Goal: Information Seeking & Learning: Learn about a topic

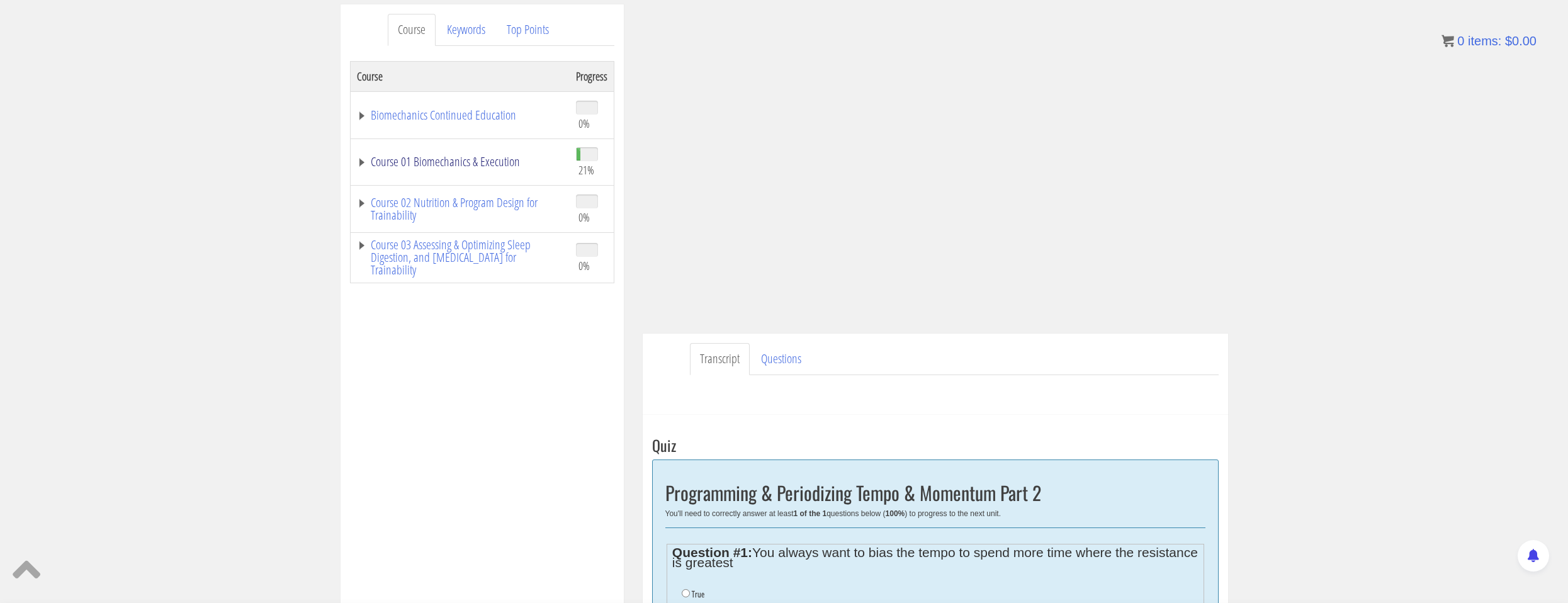
click at [535, 163] on link "Course 01 Biomechanics & Execution" at bounding box center [460, 162] width 206 height 13
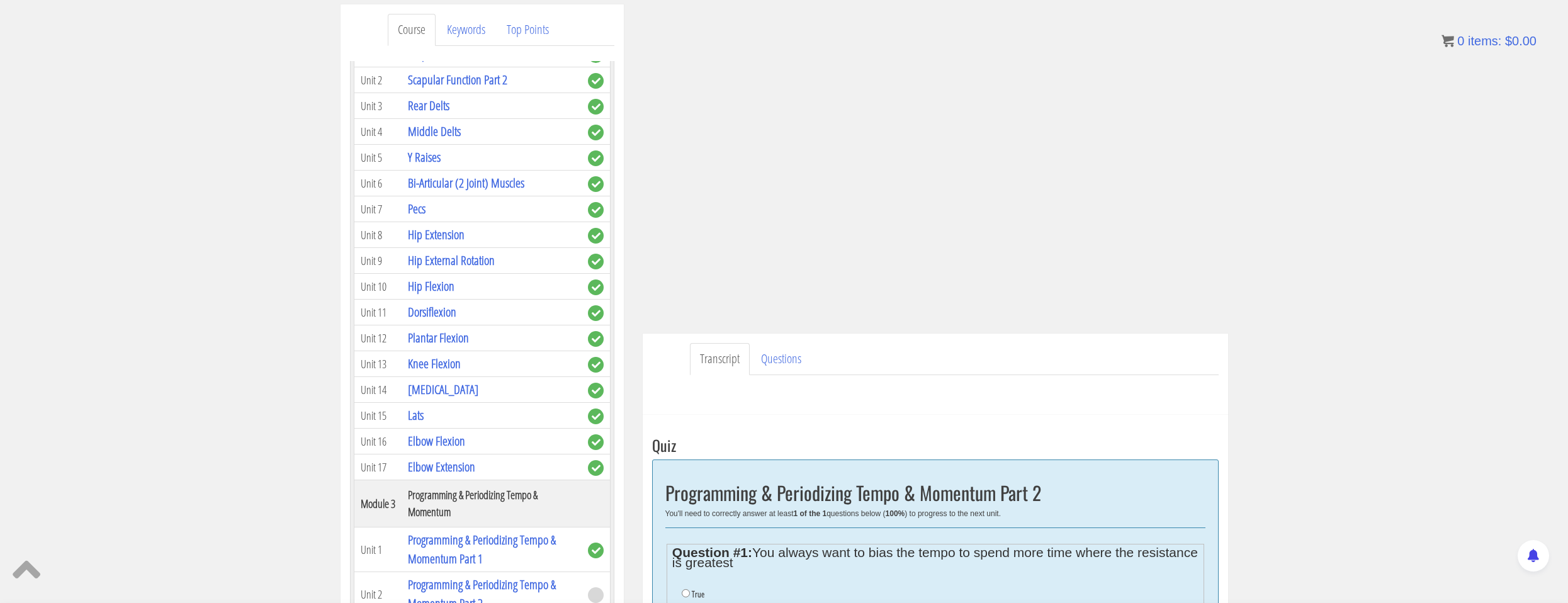
scroll to position [755, 0]
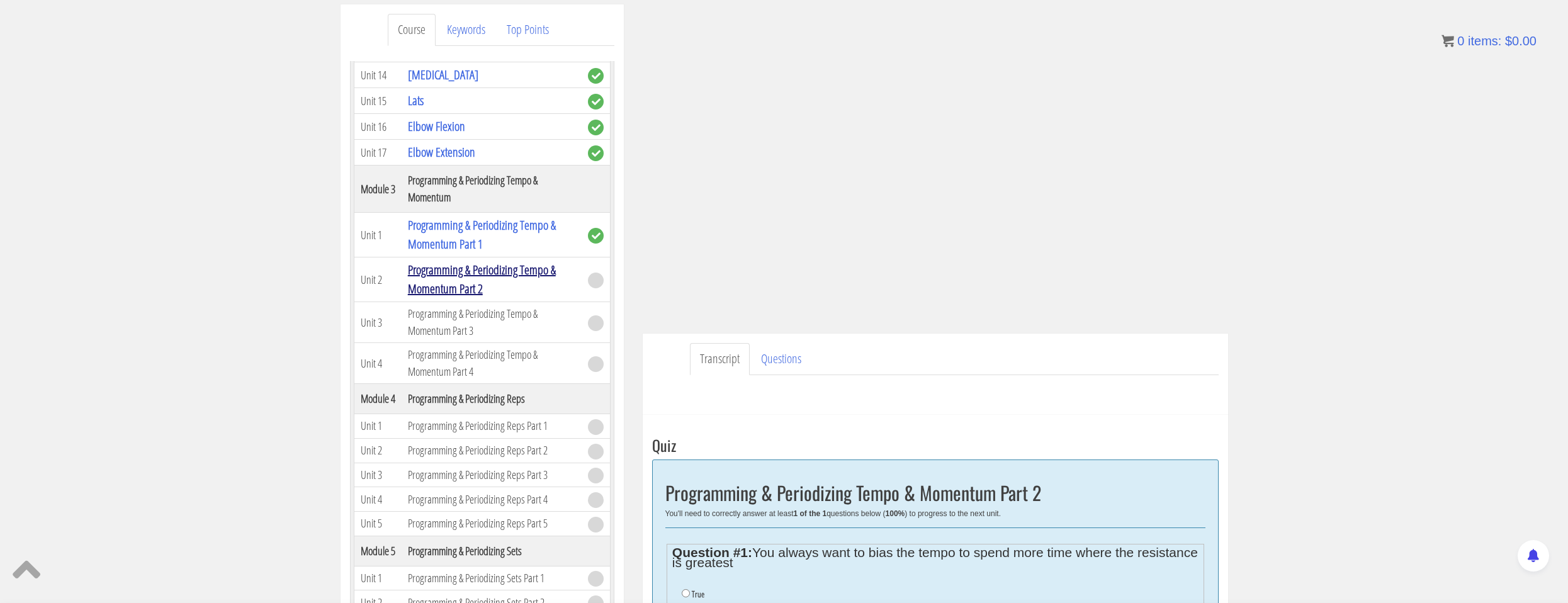
click at [514, 269] on link "Programming & Periodizing Tempo & Momentum Part 2" at bounding box center [482, 279] width 148 height 36
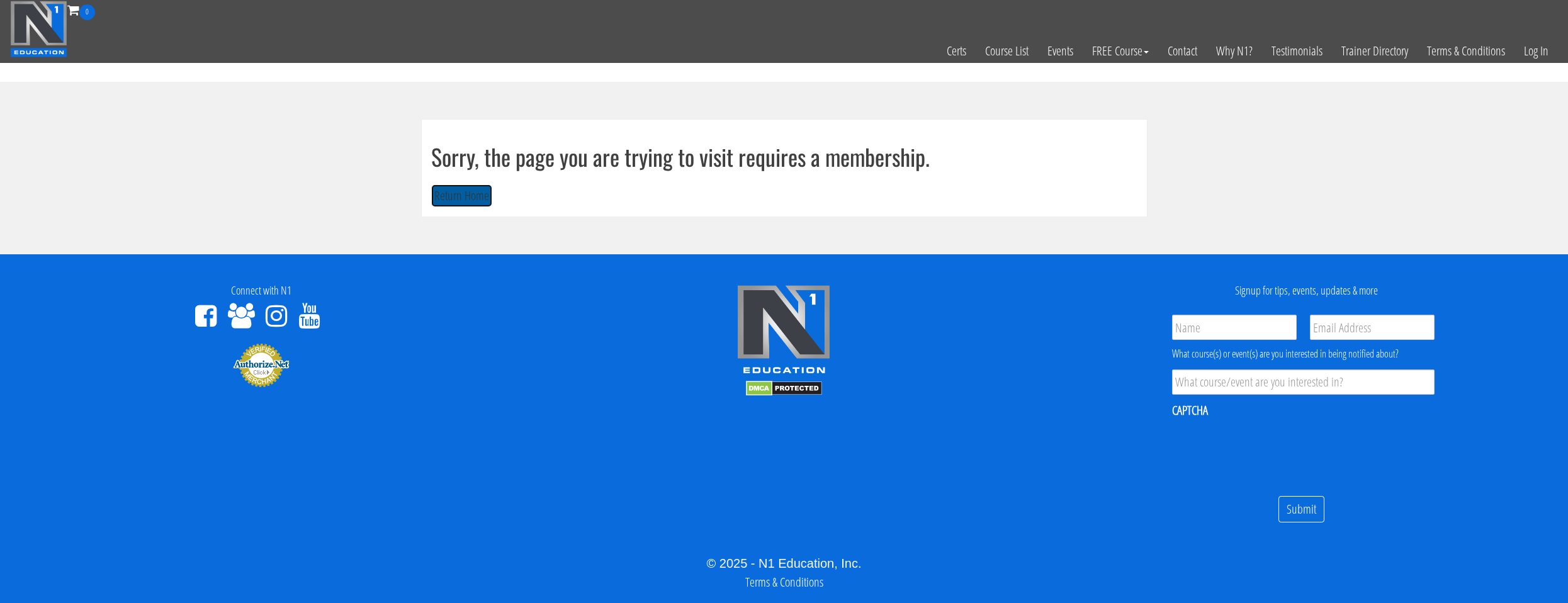
click at [466, 198] on button "Return Home" at bounding box center [462, 196] width 61 height 23
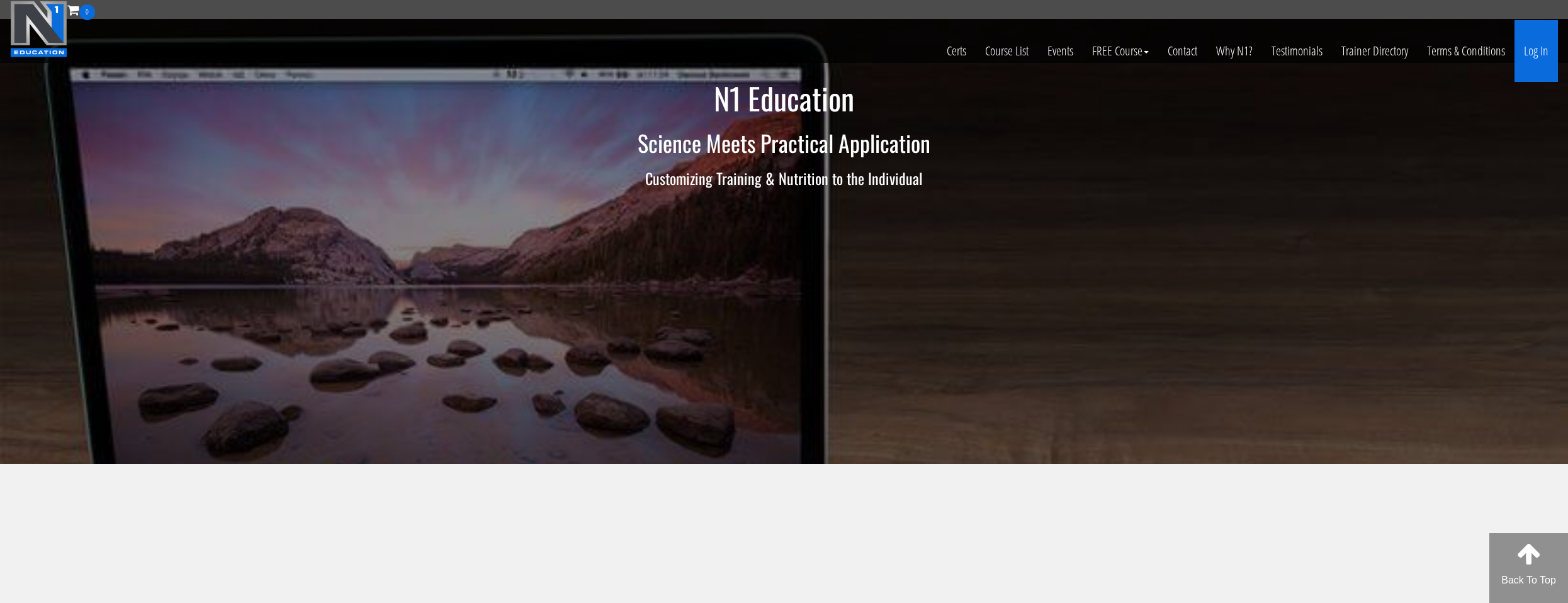
click at [1525, 52] on link "Log In" at bounding box center [1536, 51] width 43 height 61
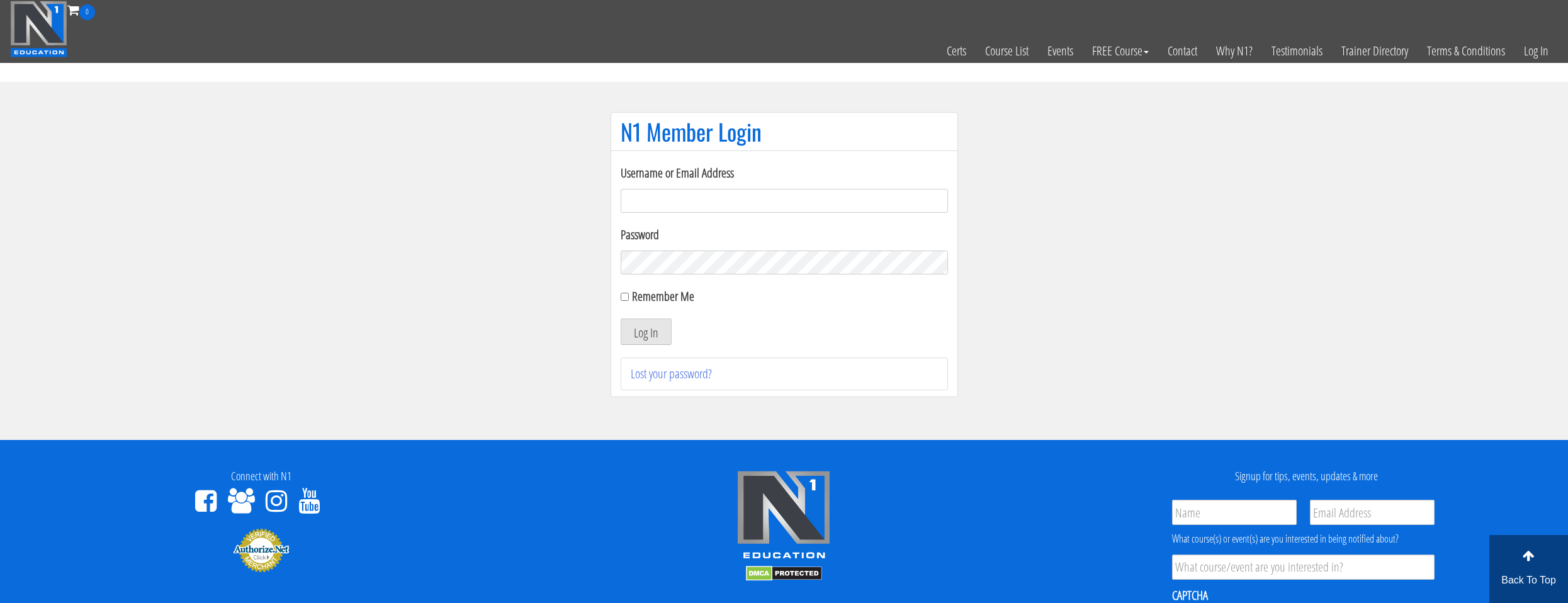
click at [648, 192] on input "Username or Email Address" at bounding box center [784, 201] width 327 height 24
drag, startPoint x: 759, startPoint y: 204, endPoint x: 435, endPoint y: 198, distance: 324.1
click at [452, 192] on section "N1 Member Login Username or Email Address amy_biggi@hotmail.com Password Rememb…" at bounding box center [784, 261] width 1568 height 359
type input "[EMAIL_ADDRESS][DOMAIN_NAME]"
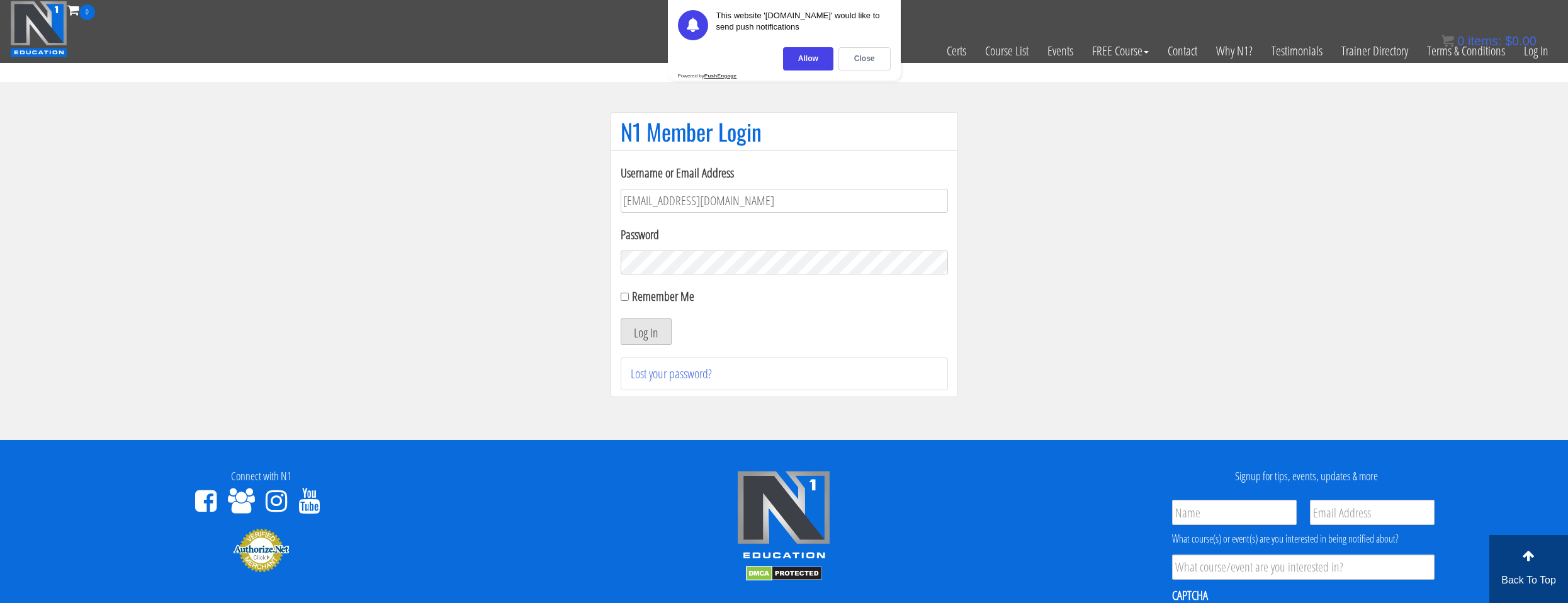
click at [635, 323] on button "Log In" at bounding box center [646, 331] width 51 height 26
click at [865, 63] on div "Close" at bounding box center [864, 58] width 52 height 23
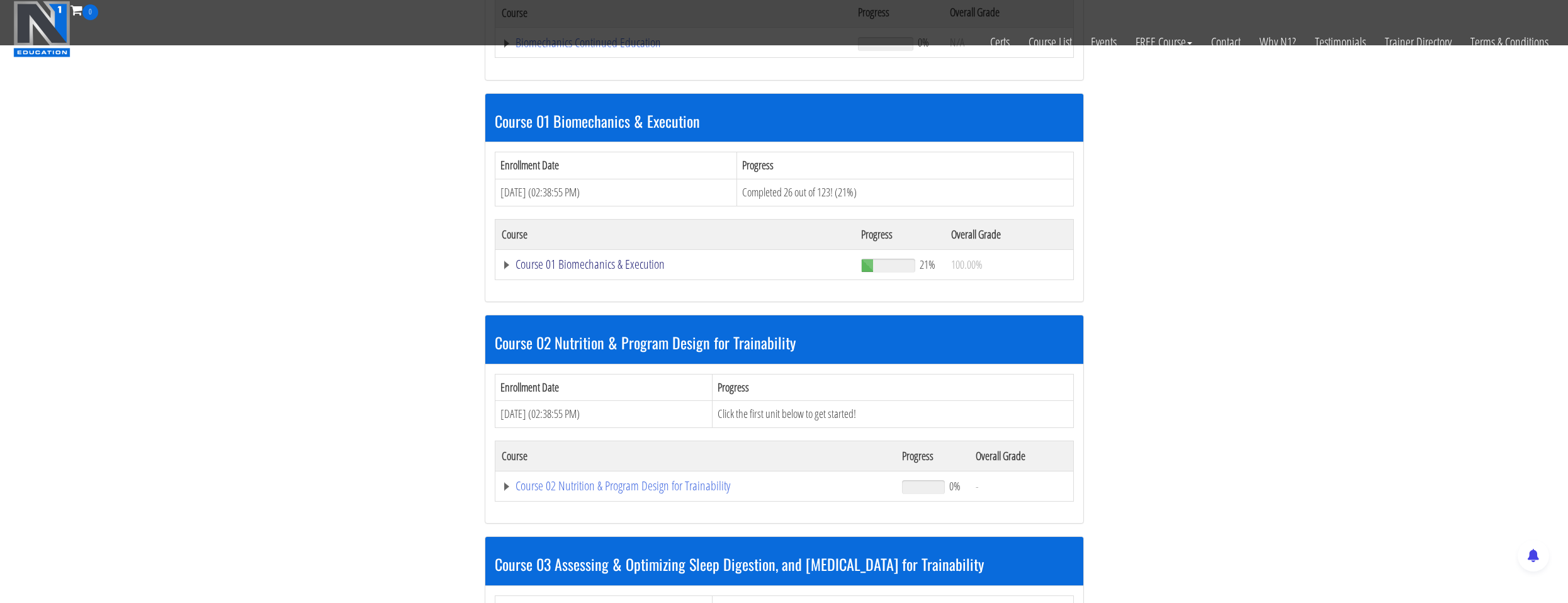
drag, startPoint x: 559, startPoint y: 264, endPoint x: 577, endPoint y: 285, distance: 27.7
click at [560, 264] on link "Course 01 Biomechanics & Execution" at bounding box center [675, 264] width 347 height 13
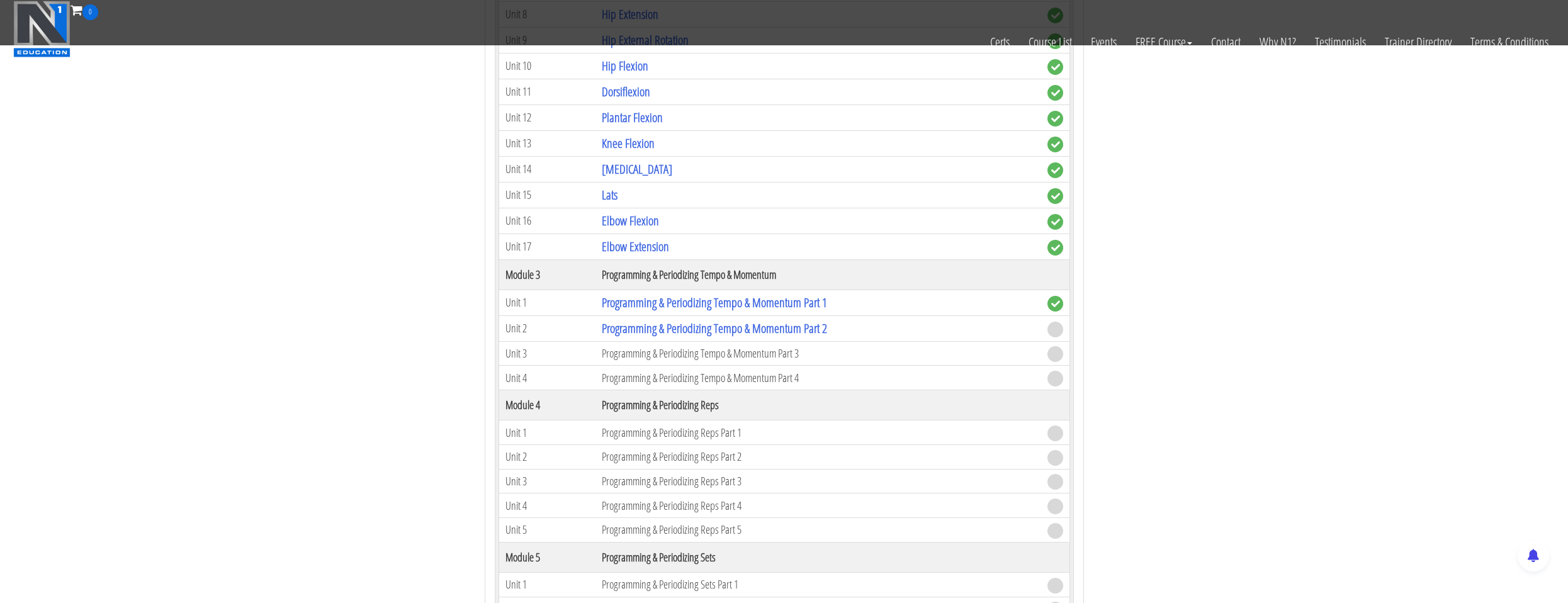
scroll to position [1133, 0]
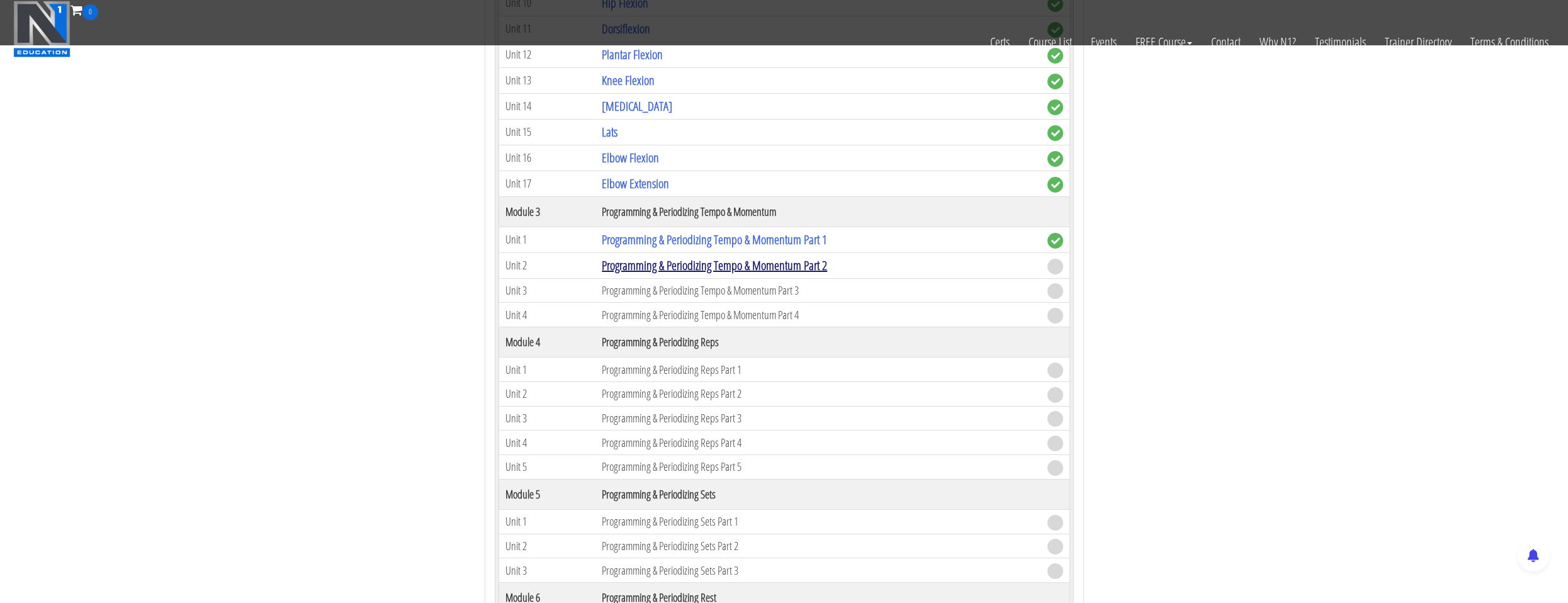
click at [694, 272] on link "Programming & Periodizing Tempo & Momentum Part 2" at bounding box center [715, 266] width 226 height 17
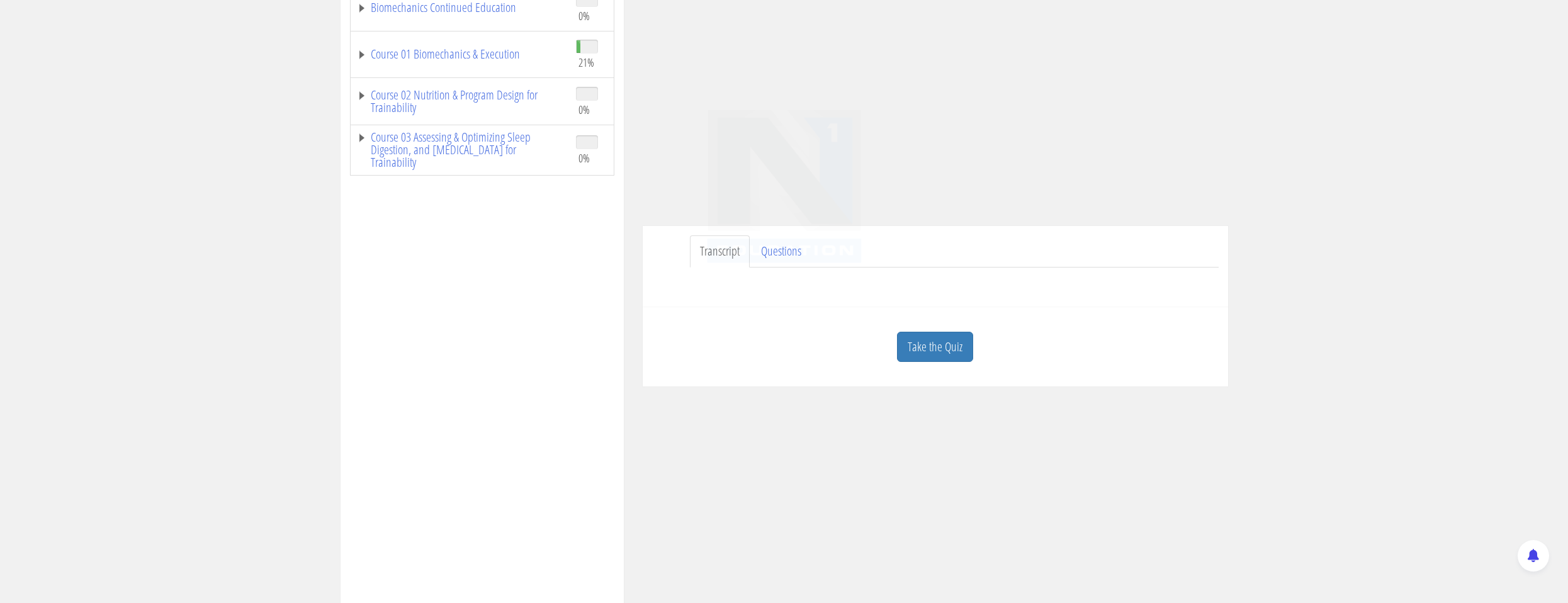
scroll to position [377, 0]
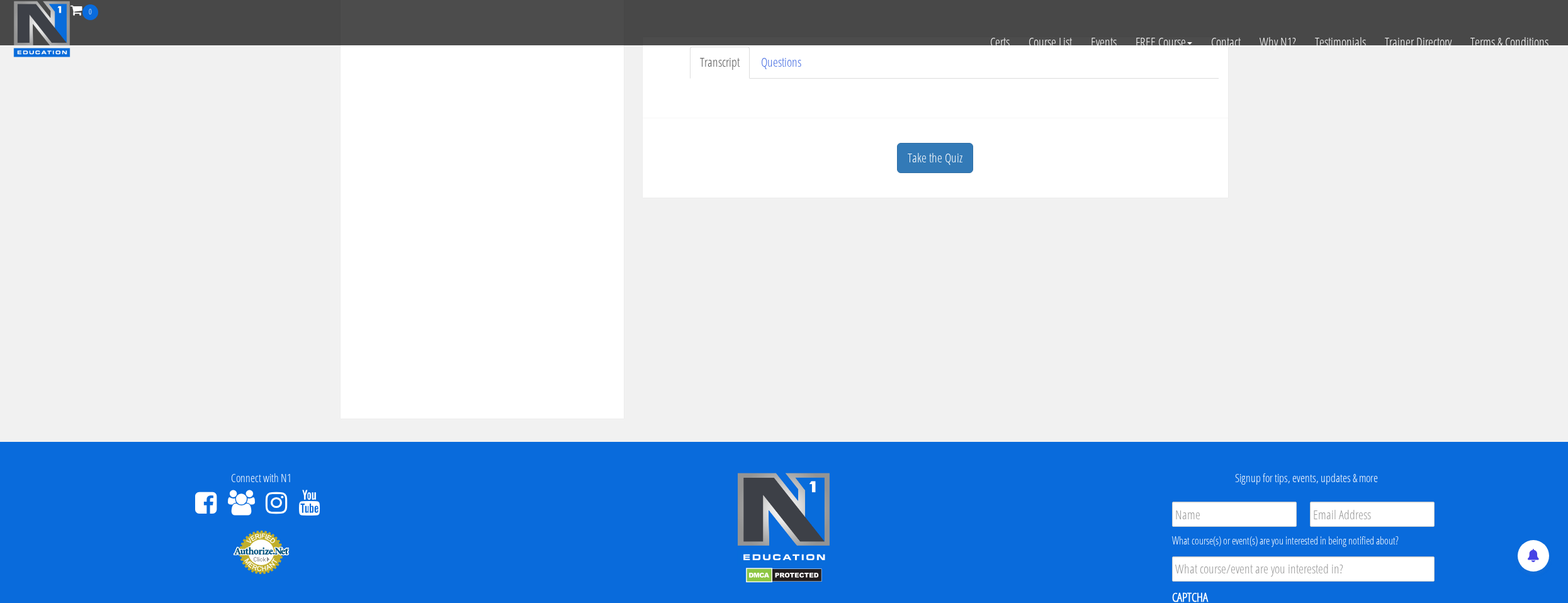
click at [940, 180] on div "Take the Quiz" at bounding box center [935, 158] width 566 height 61
click at [940, 165] on link "Take the Quiz" at bounding box center [934, 158] width 76 height 31
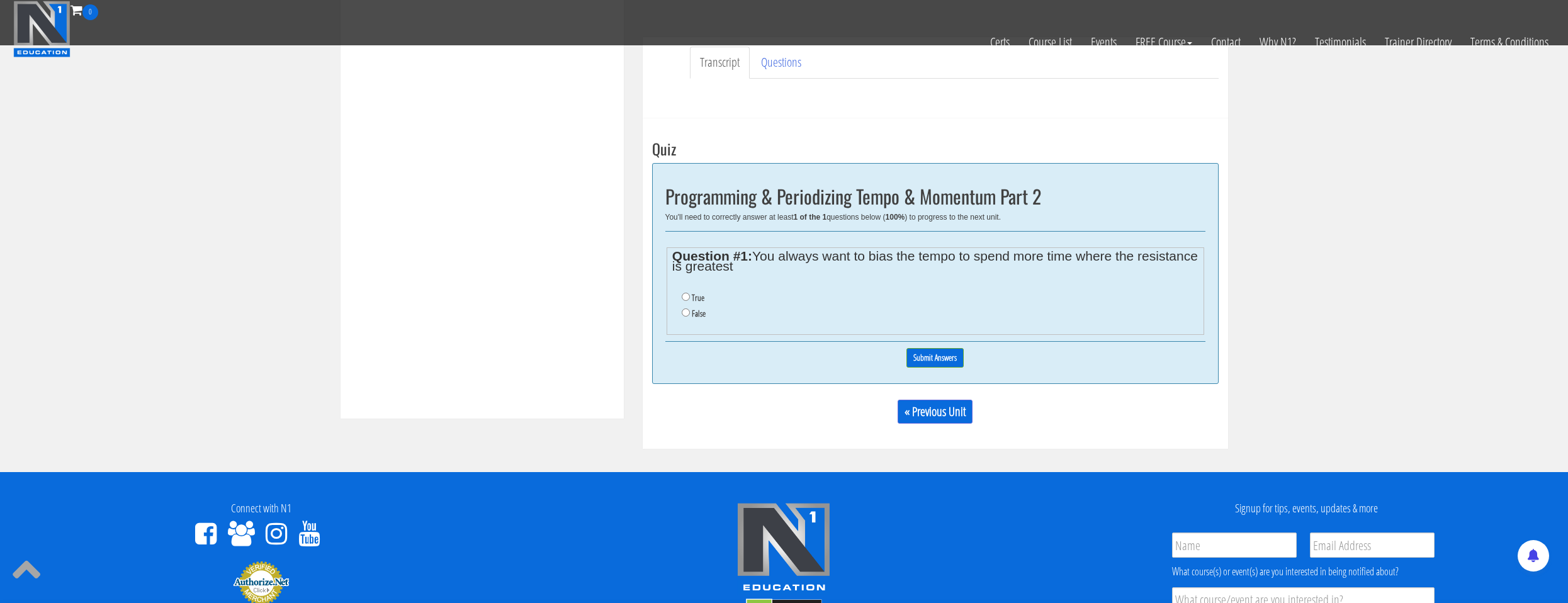
scroll to position [252, 0]
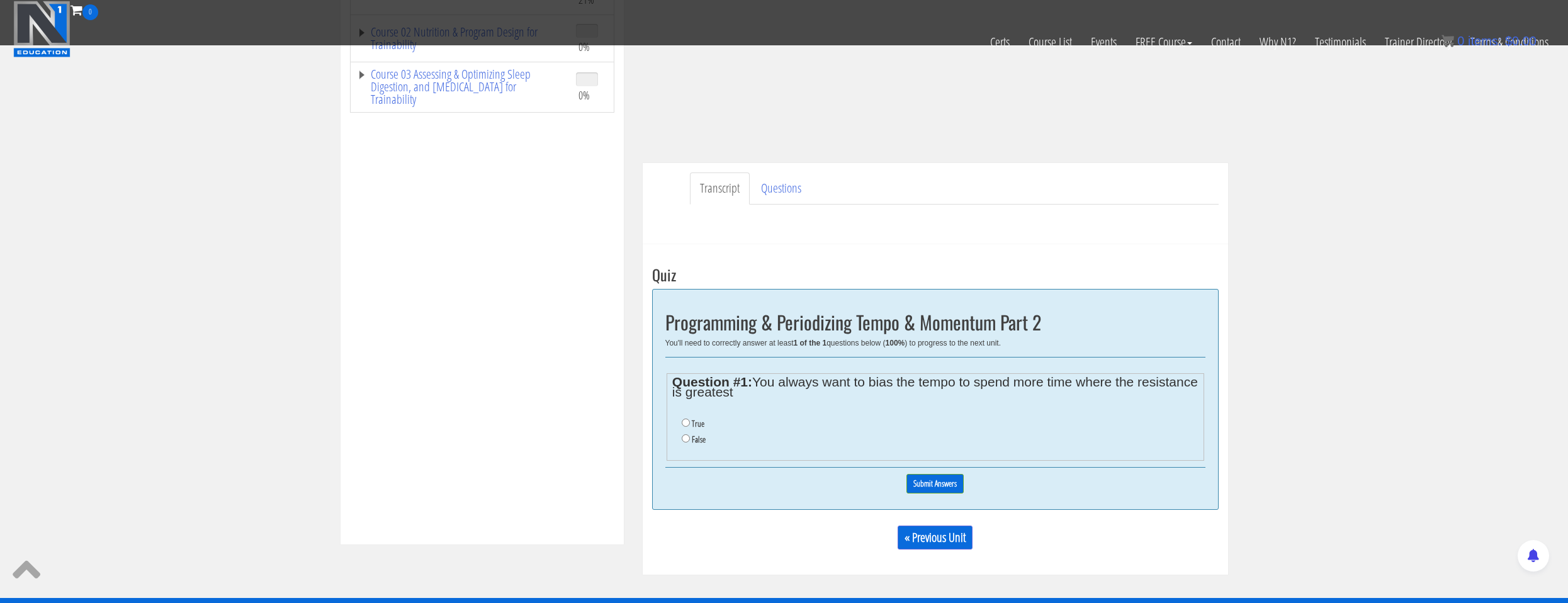
click at [699, 422] on label "True" at bounding box center [698, 424] width 13 height 10
click at [690, 422] on input "True" at bounding box center [686, 423] width 9 height 9
radio input "true"
